Goal: Find specific page/section: Find specific page/section

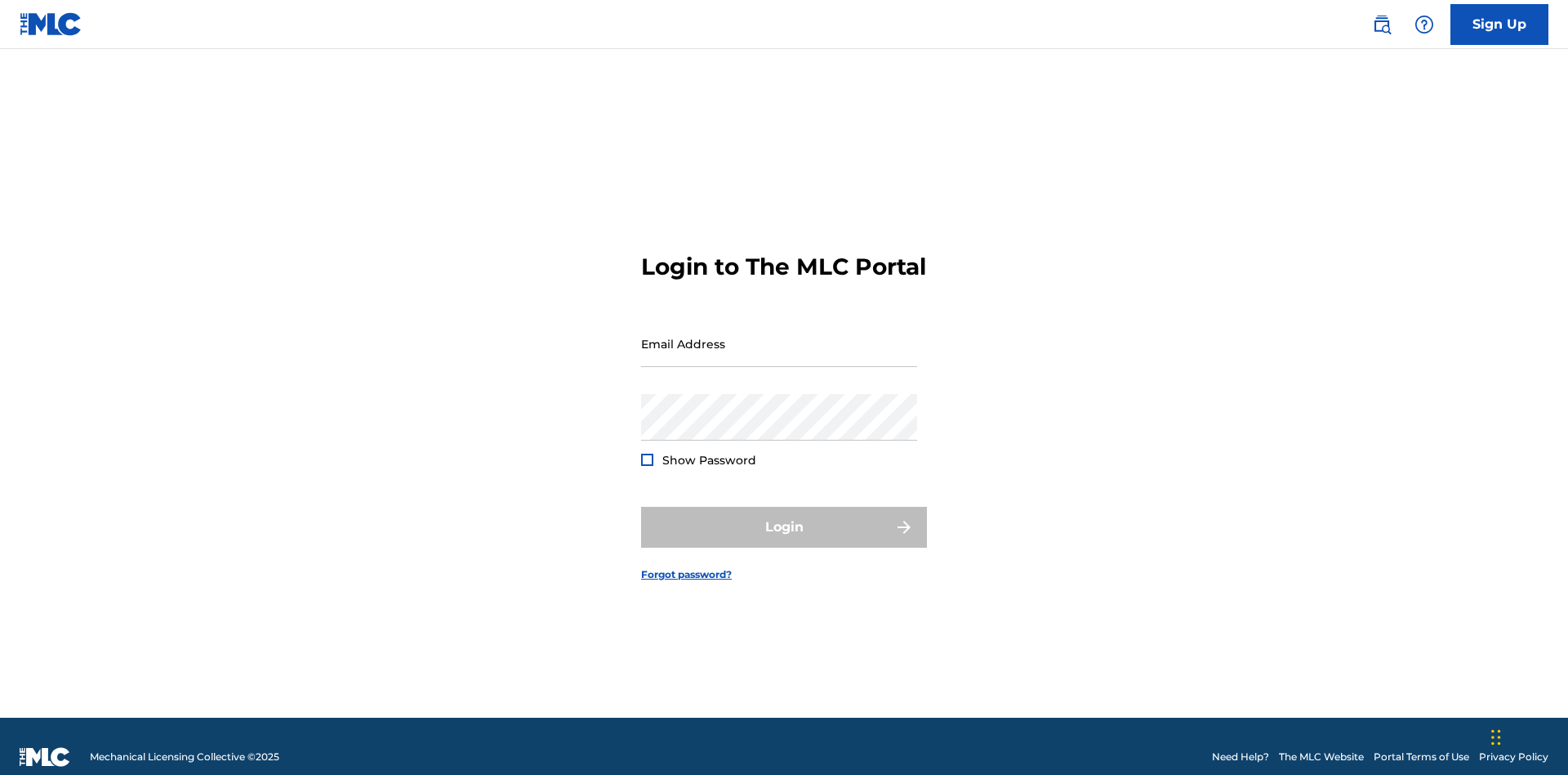
scroll to position [22, 0]
click at [779, 336] on input "Email Address" at bounding box center [779, 344] width 276 height 47
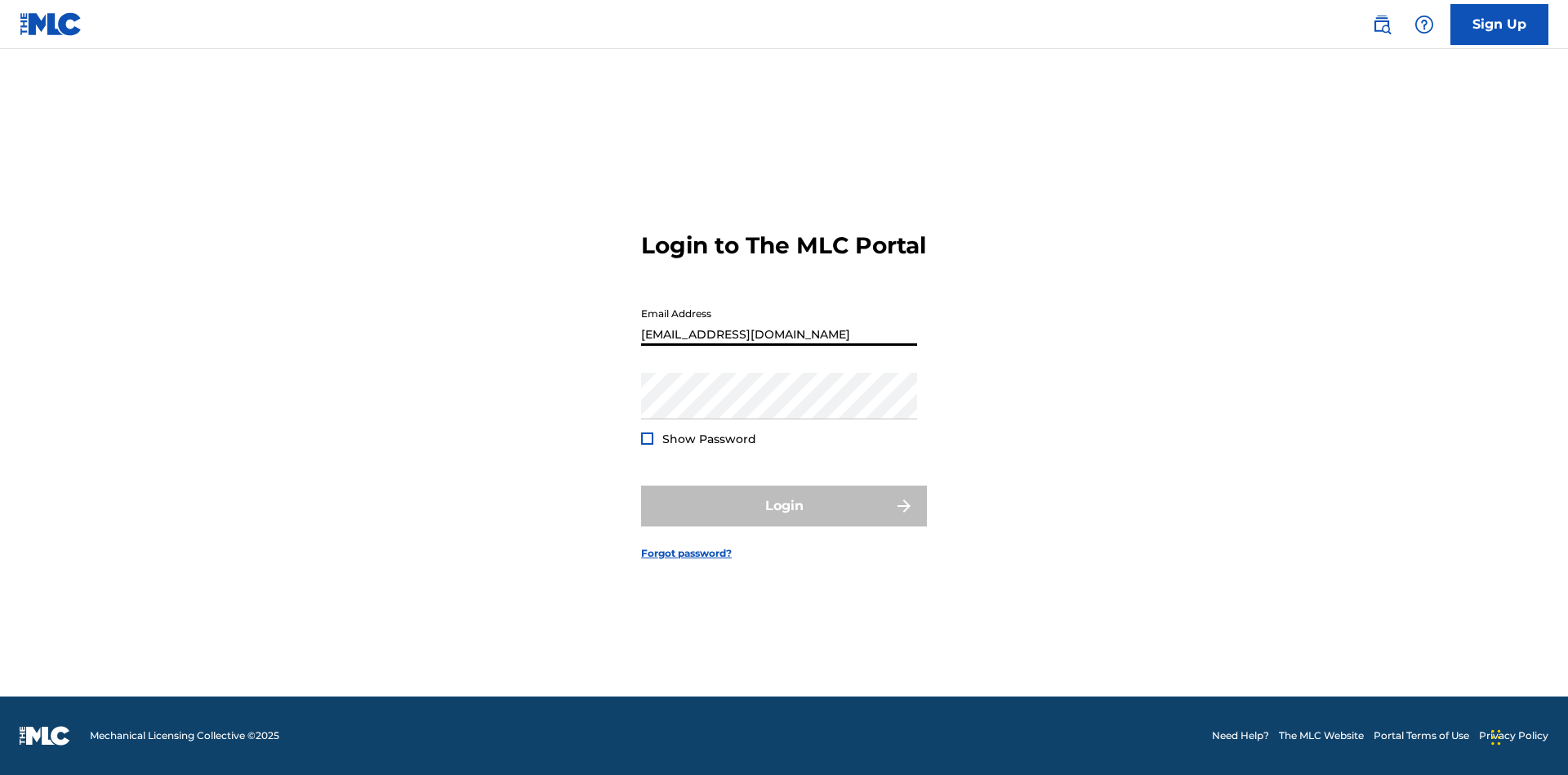
scroll to position [0, 52]
type input "[EMAIL_ADDRESS][DOMAIN_NAME]"
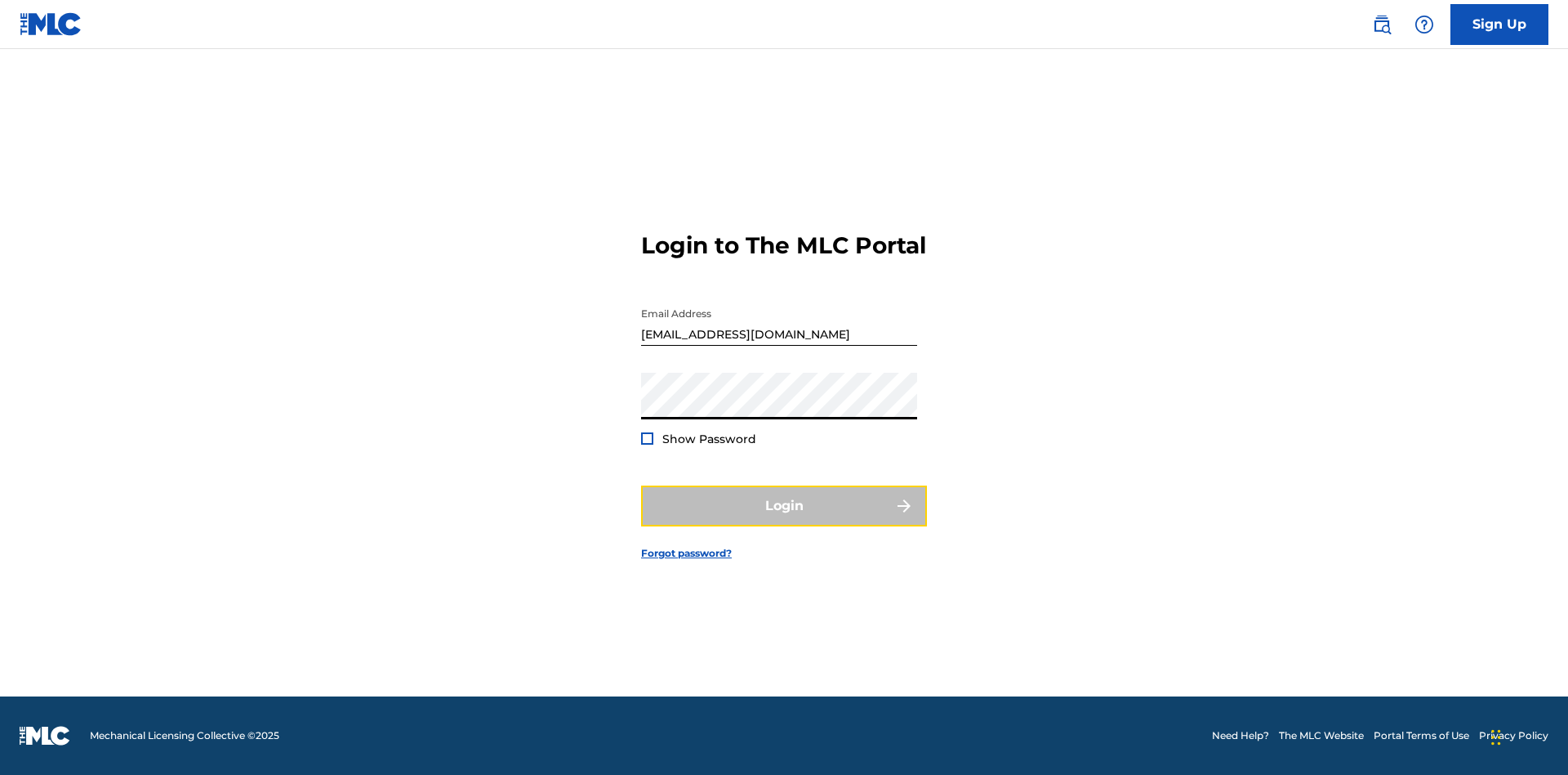
click at [784, 520] on button "Login" at bounding box center [784, 505] width 286 height 41
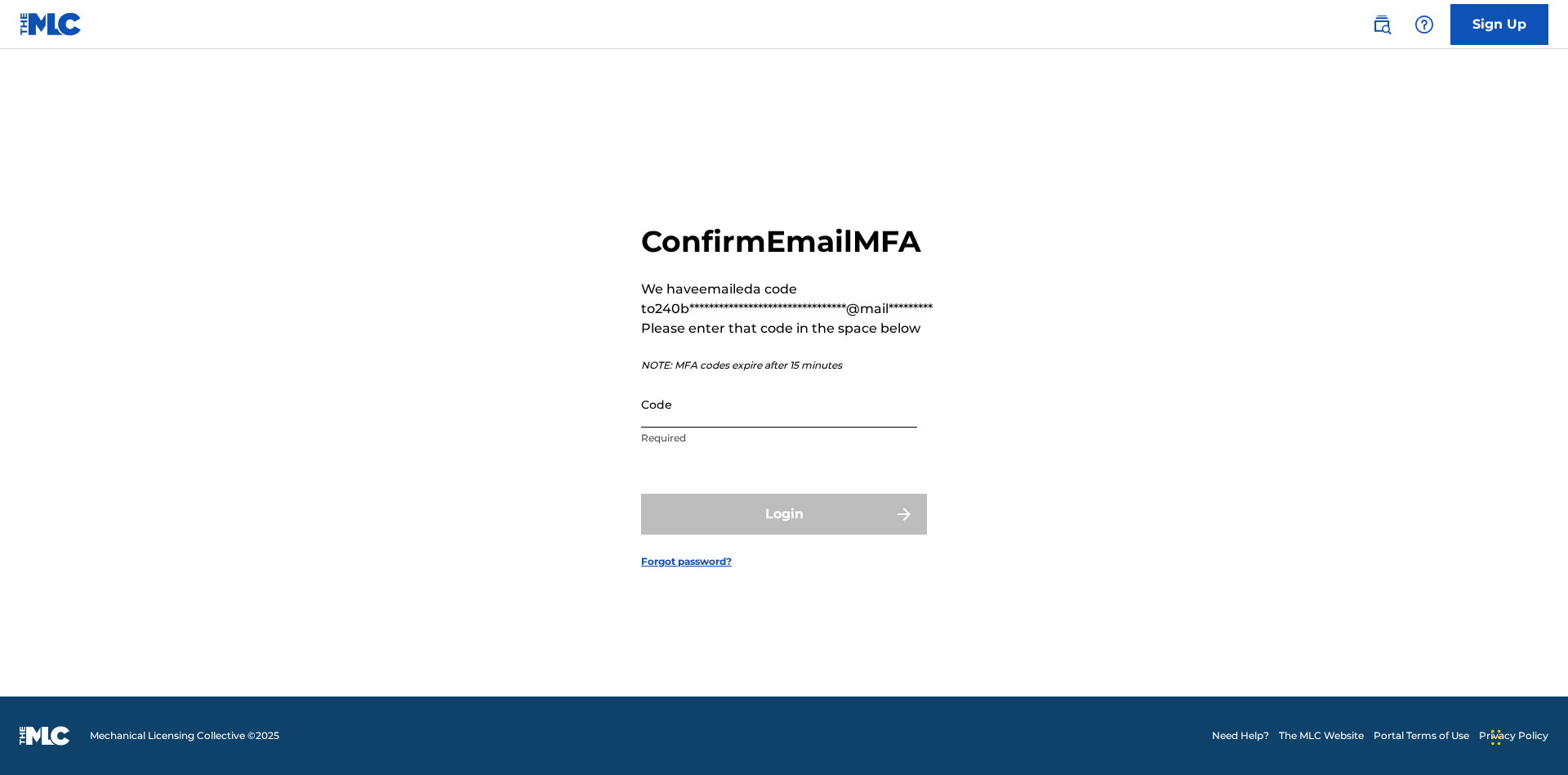
click at [779, 404] on input "Code" at bounding box center [779, 404] width 276 height 47
type input "553533"
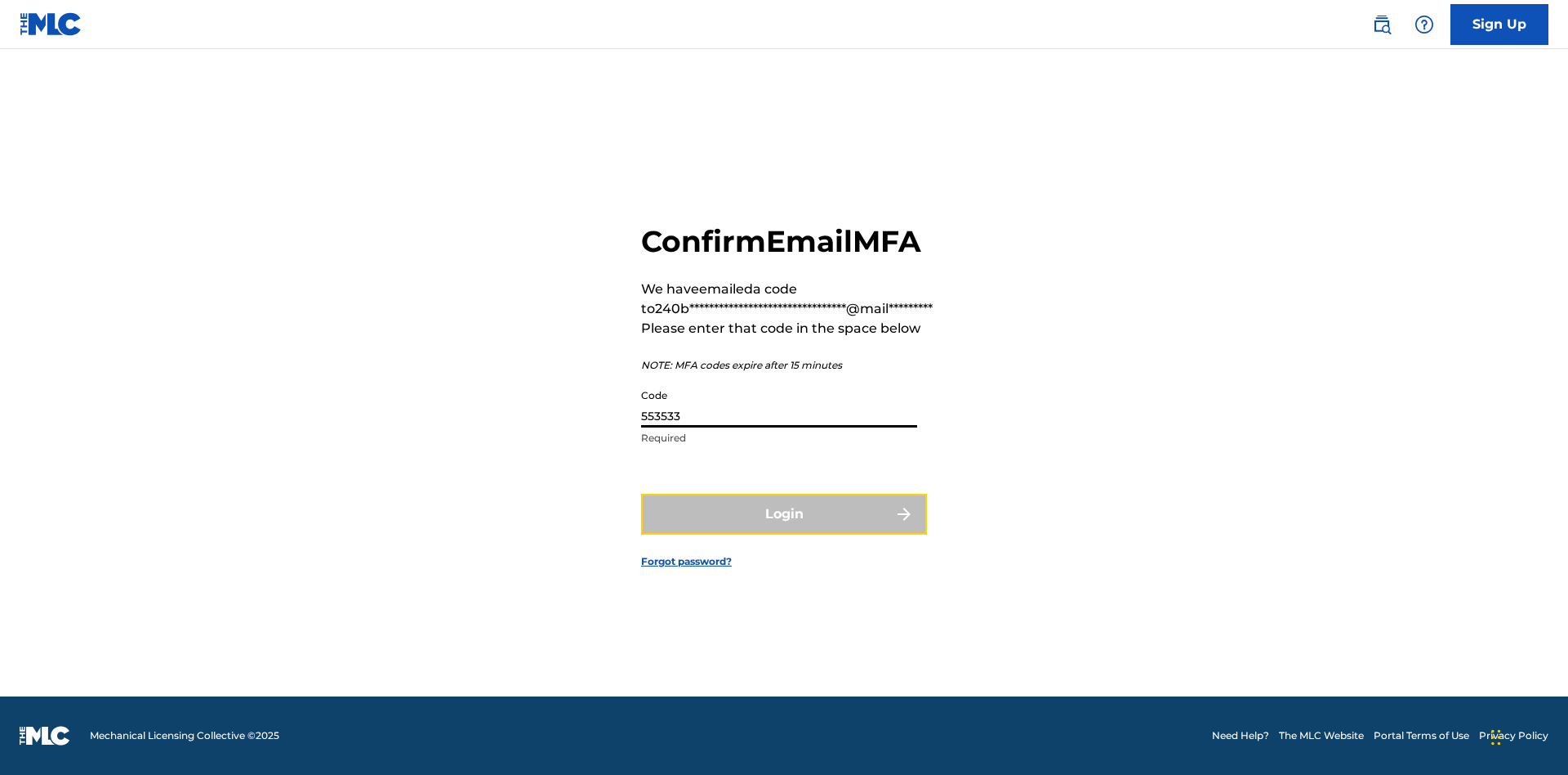
click at [784, 513] on button "Login" at bounding box center [784, 513] width 286 height 41
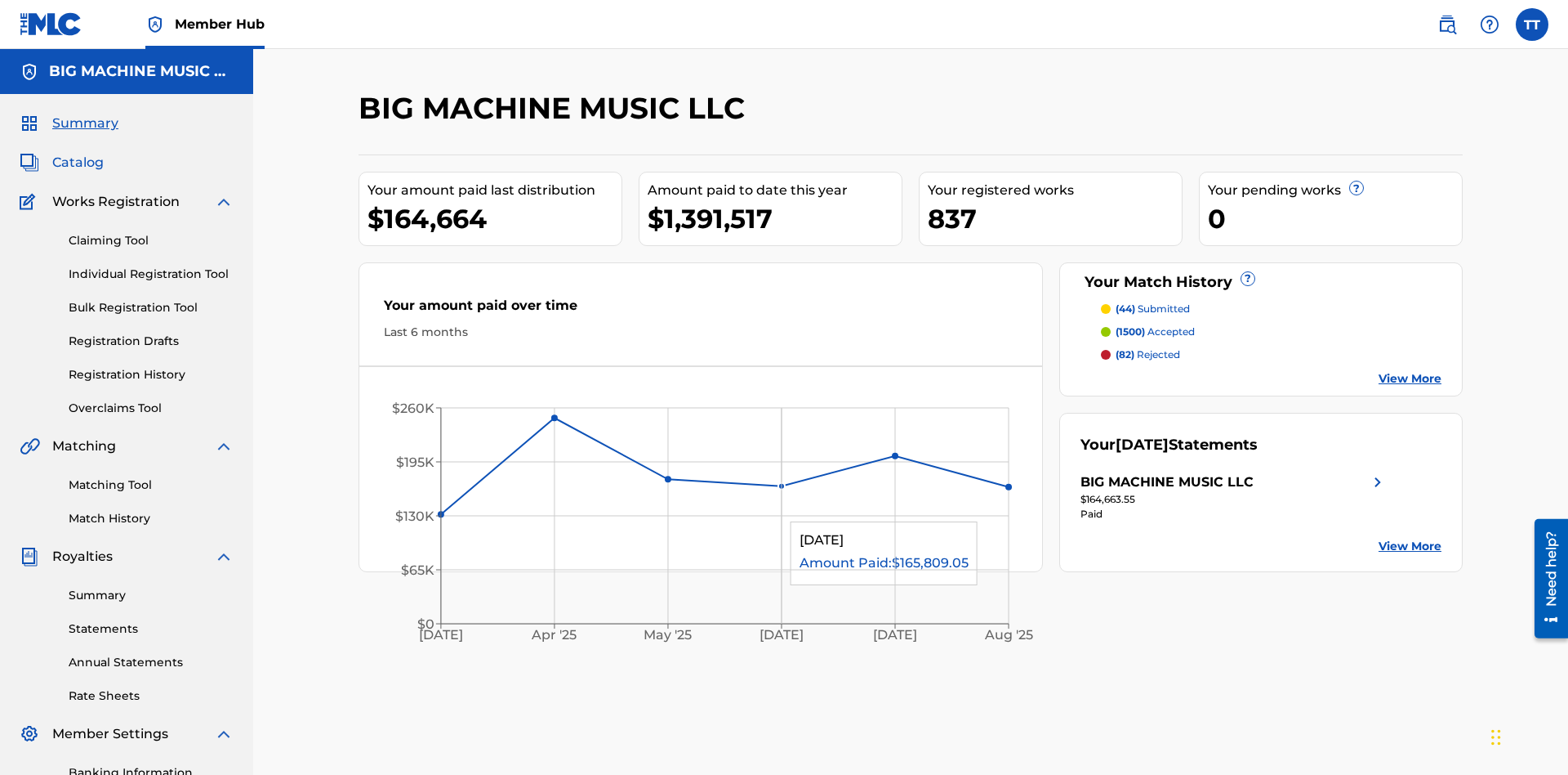
click at [77, 153] on span "Catalog" at bounding box center [77, 163] width 51 height 20
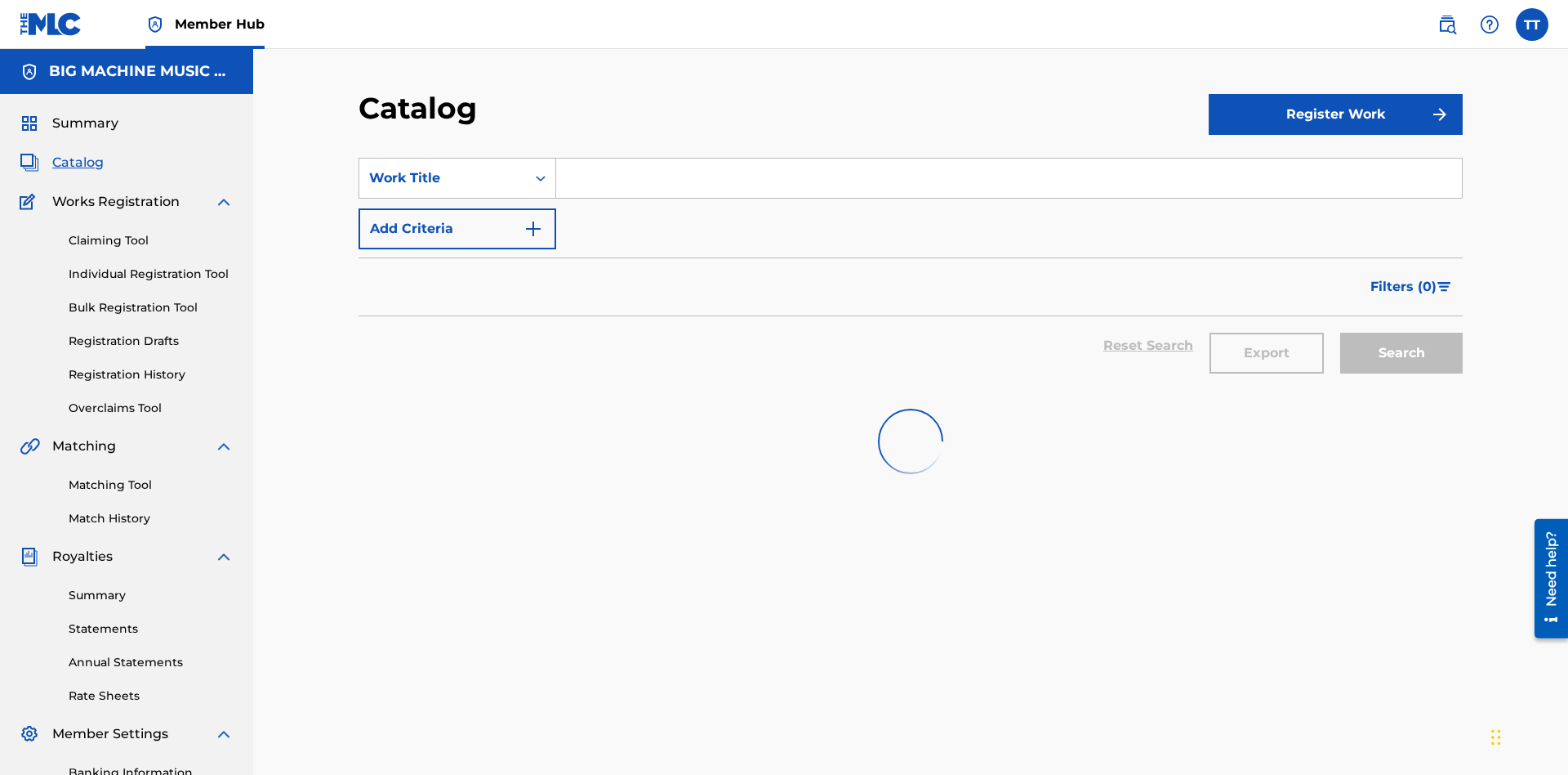
scroll to position [239, 0]
